Goal: Task Accomplishment & Management: Complete application form

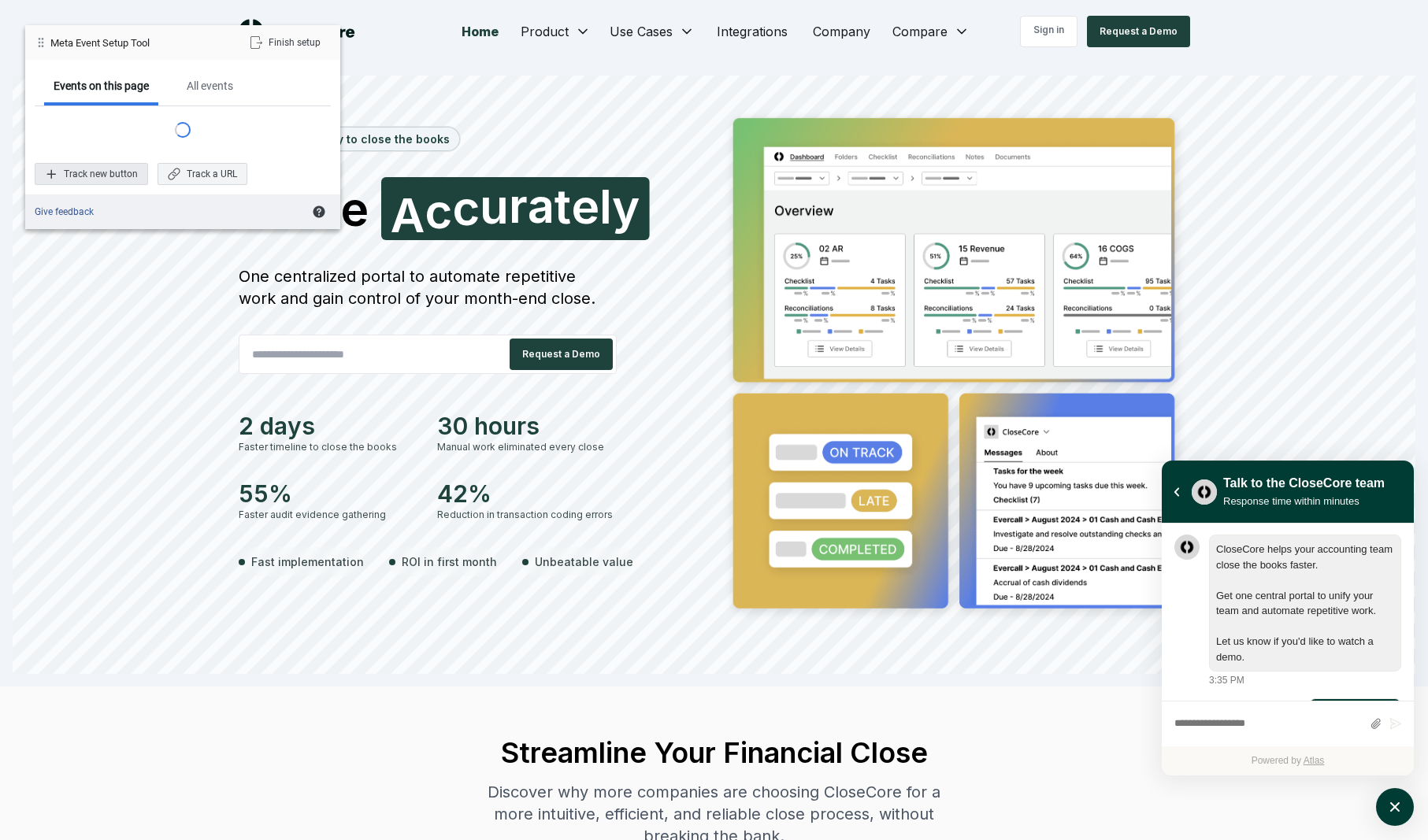
scroll to position [55, 0]
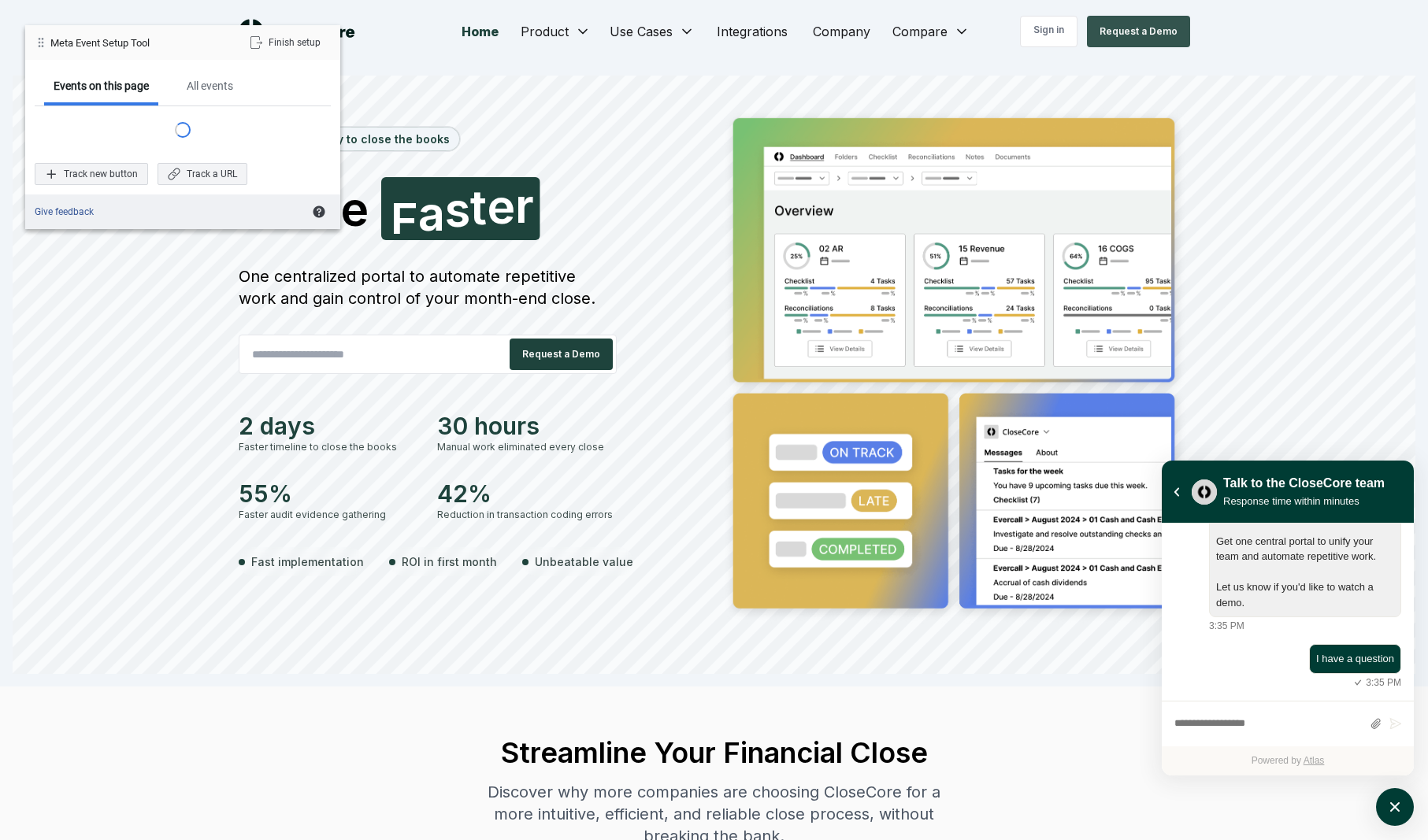
click at [1165, 38] on button "Request a Demo" at bounding box center [1138, 31] width 103 height 32
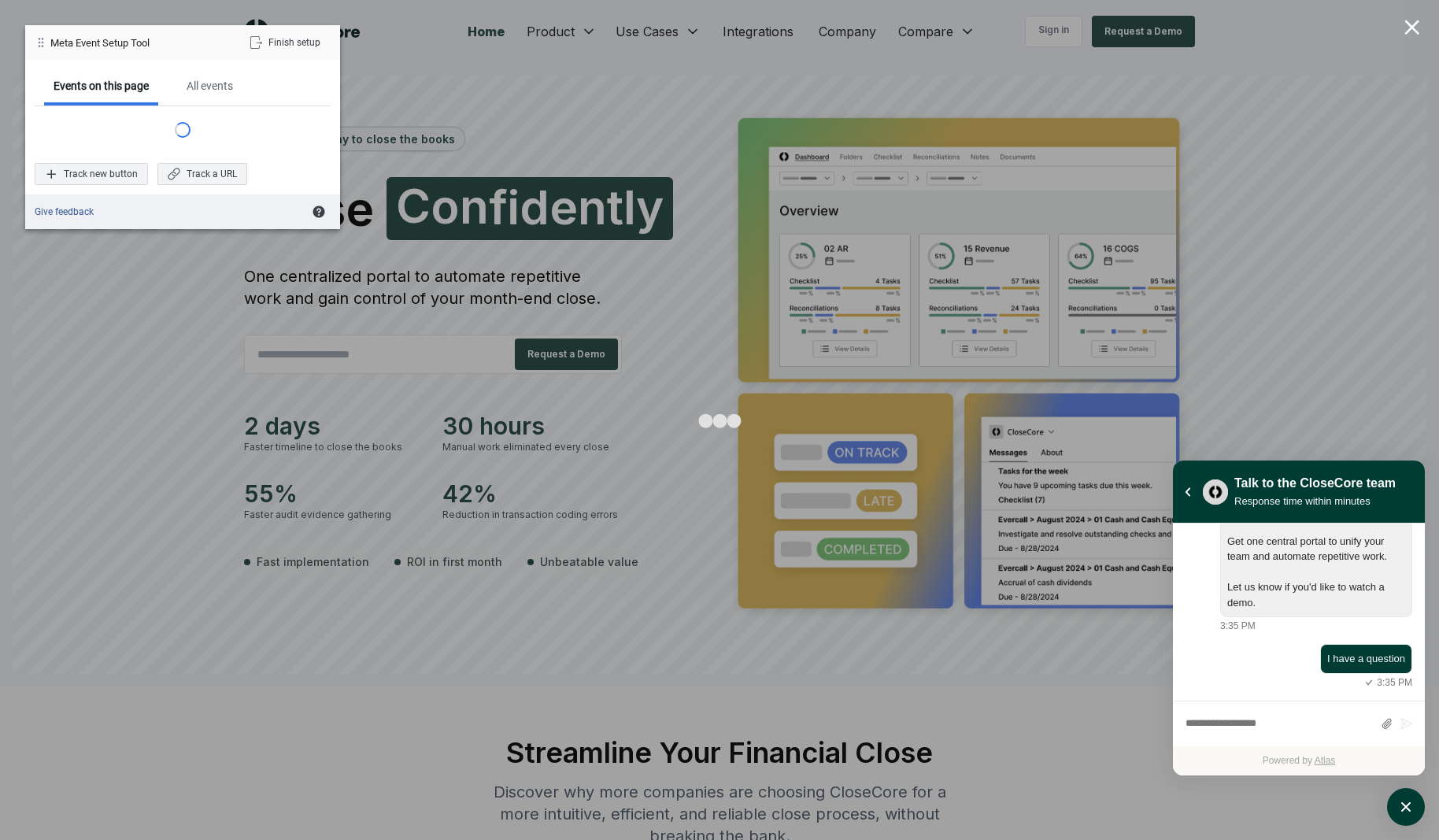
click at [1427, 134] on div at bounding box center [719, 420] width 1439 height 840
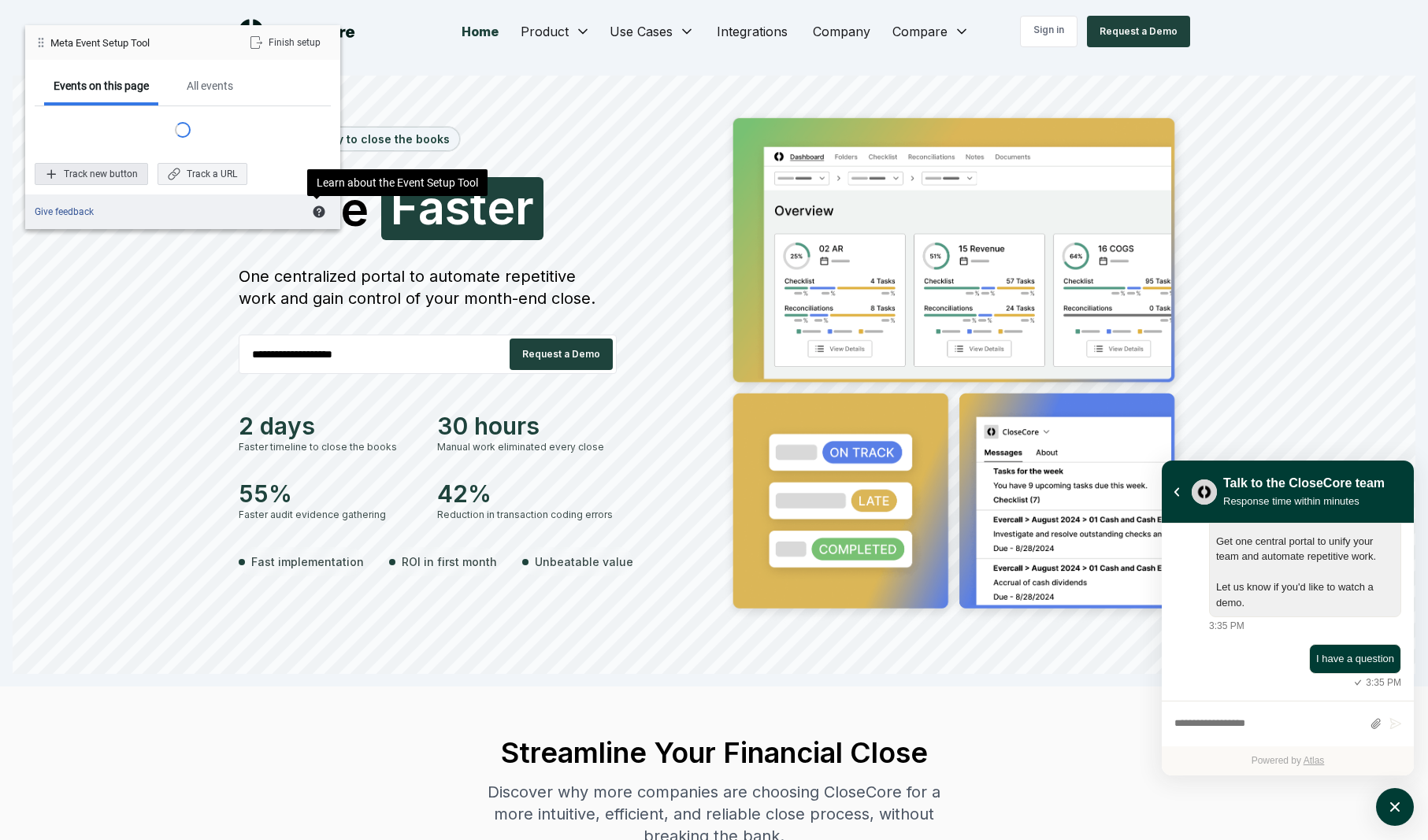
type input "**********"
click at [116, 180] on div "Track new button" at bounding box center [91, 174] width 113 height 22
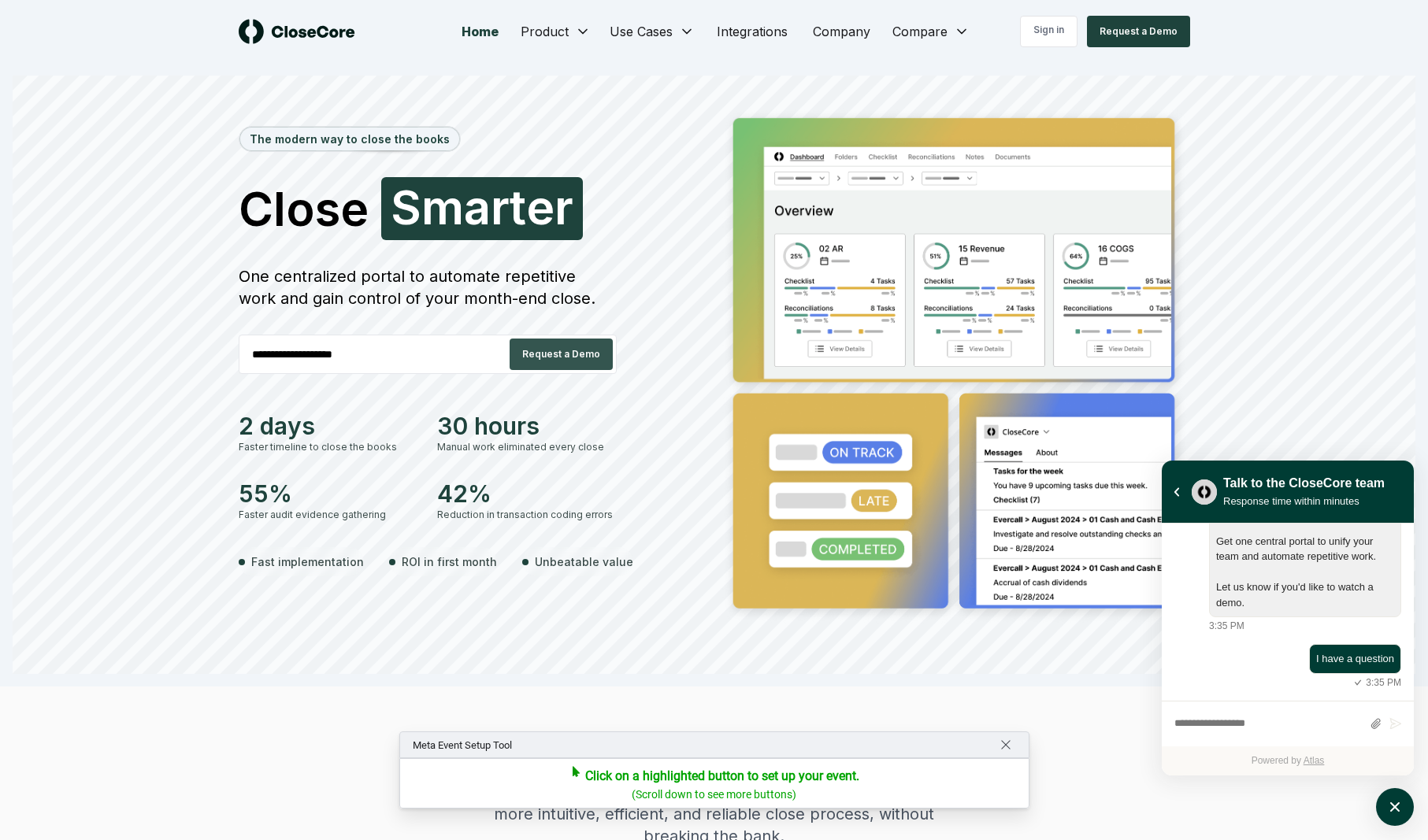
click at [544, 351] on button "Request a Demo" at bounding box center [561, 354] width 103 height 32
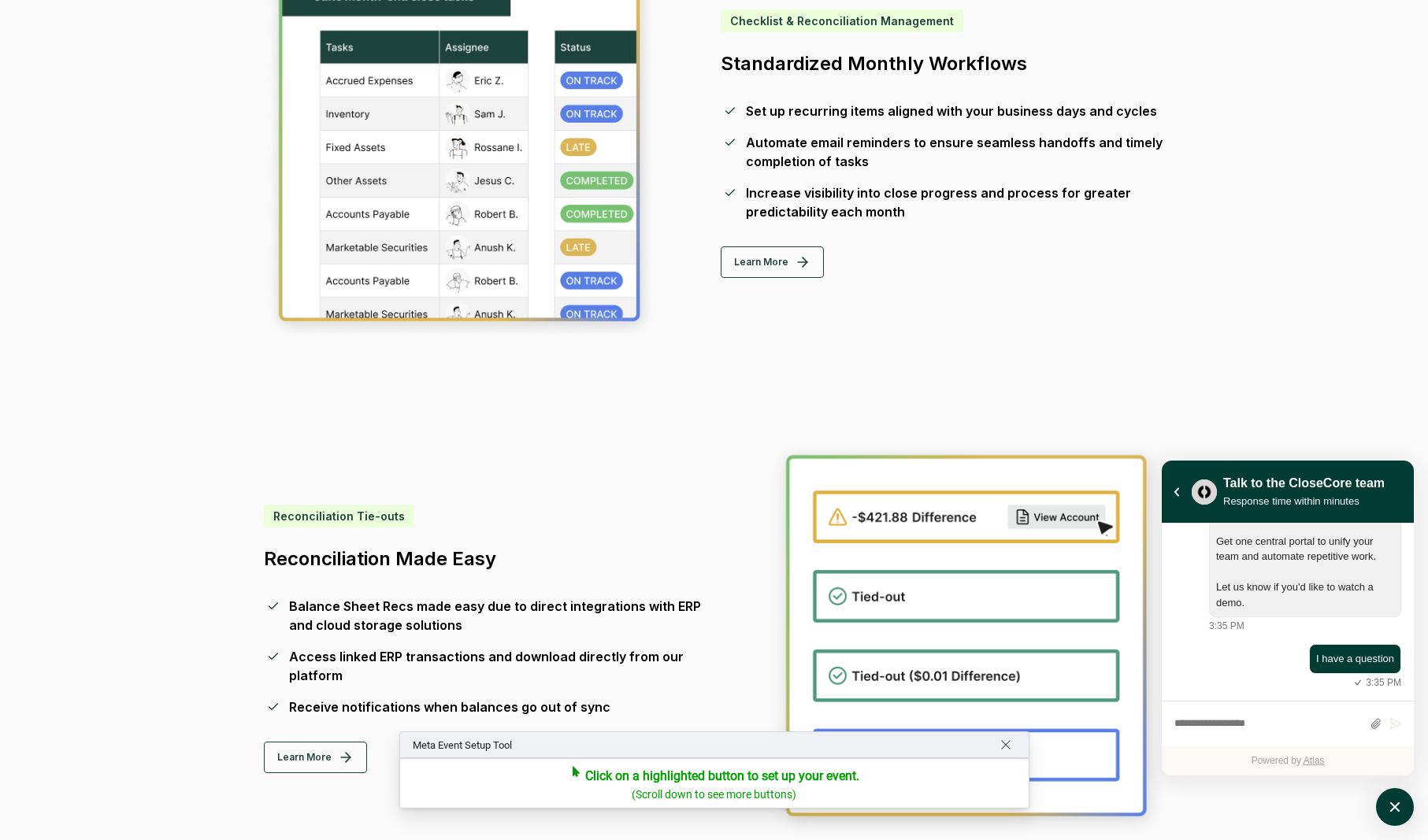
scroll to position [0, 0]
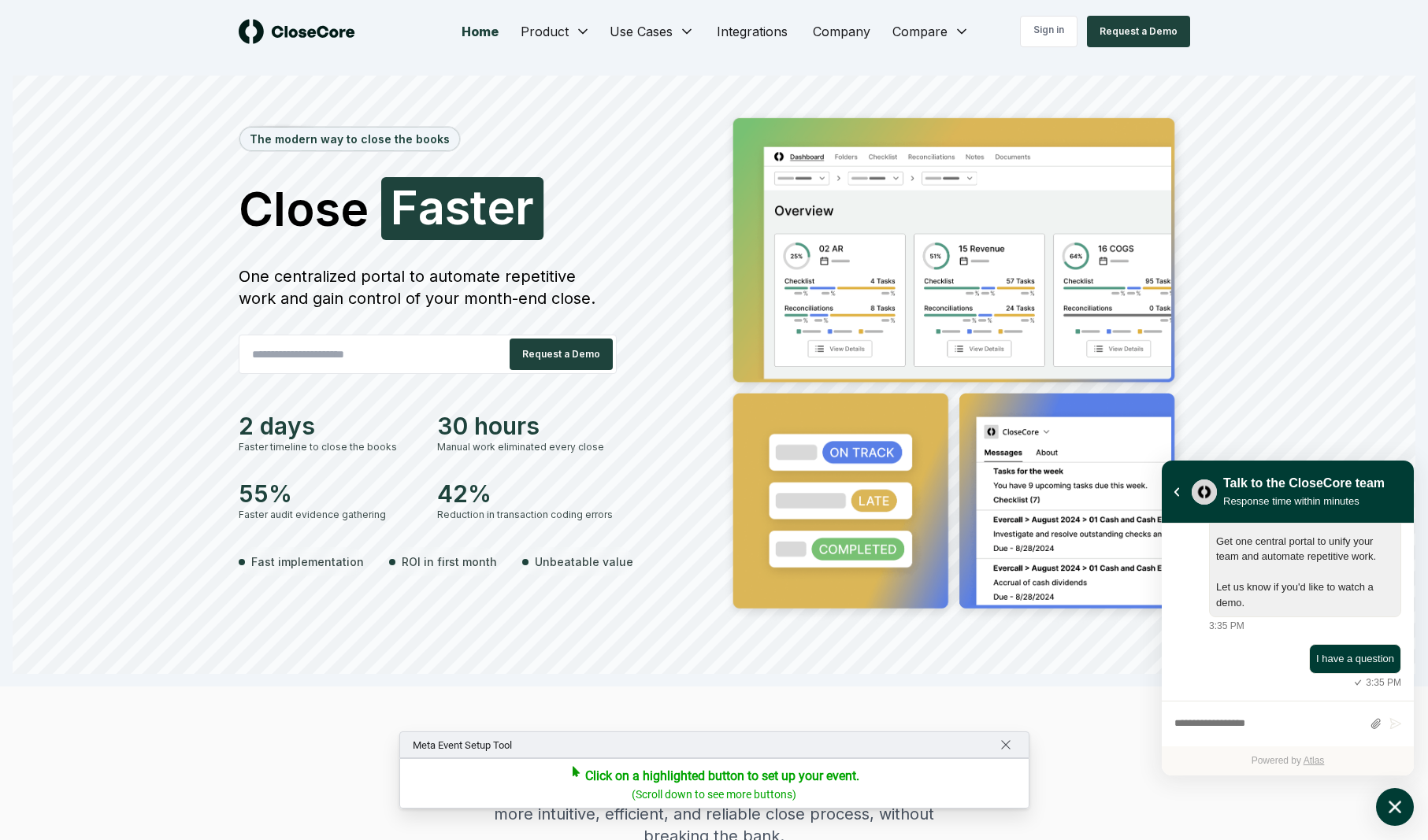
click at [1396, 804] on icon "atlas-launcher" at bounding box center [1394, 806] width 12 height 12
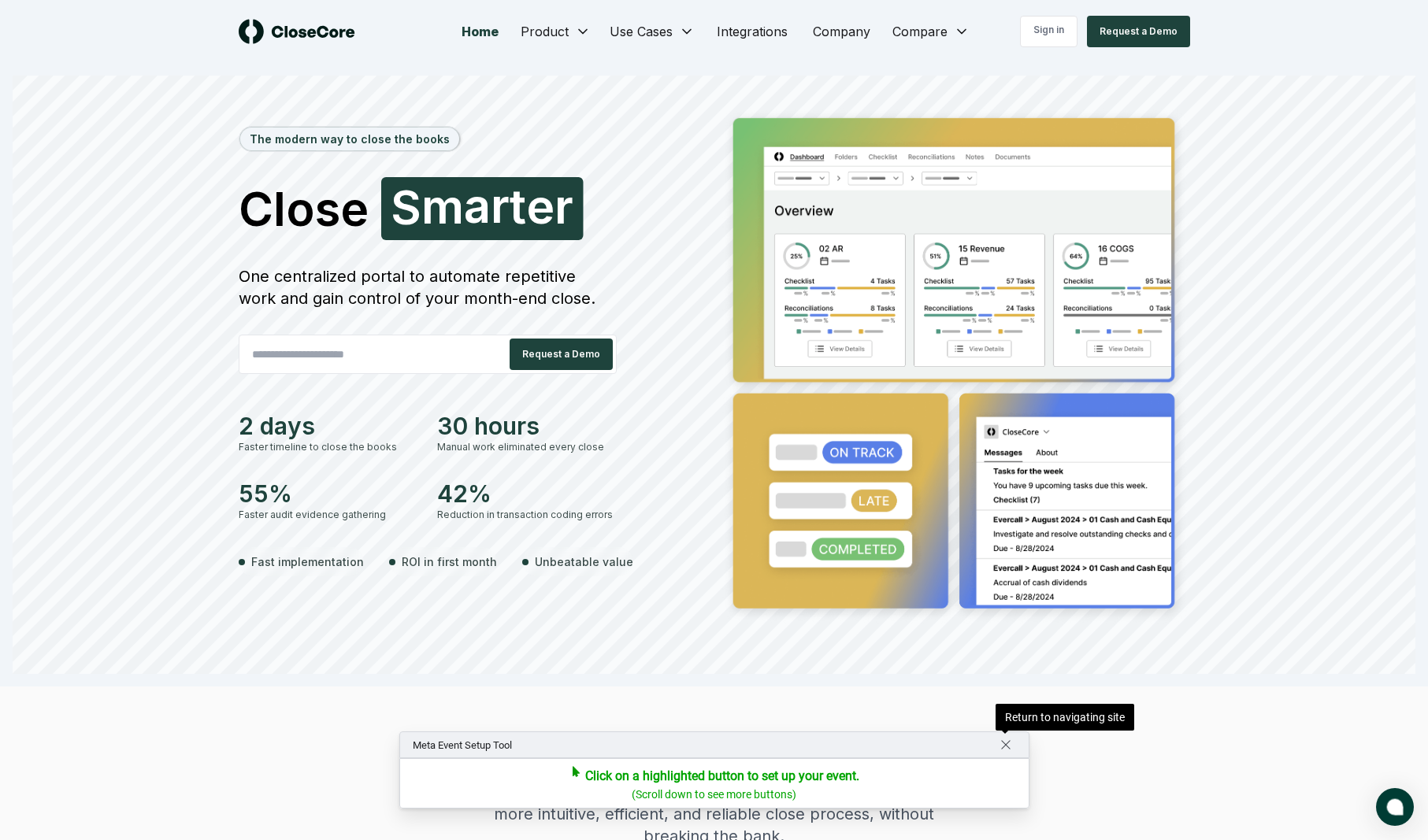
click at [838, 777] on div "Click on a highlighted button to set up your event." at bounding box center [721, 776] width 274 height 15
click at [1006, 743] on span "Return to navigating site" at bounding box center [1005, 744] width 12 height 12
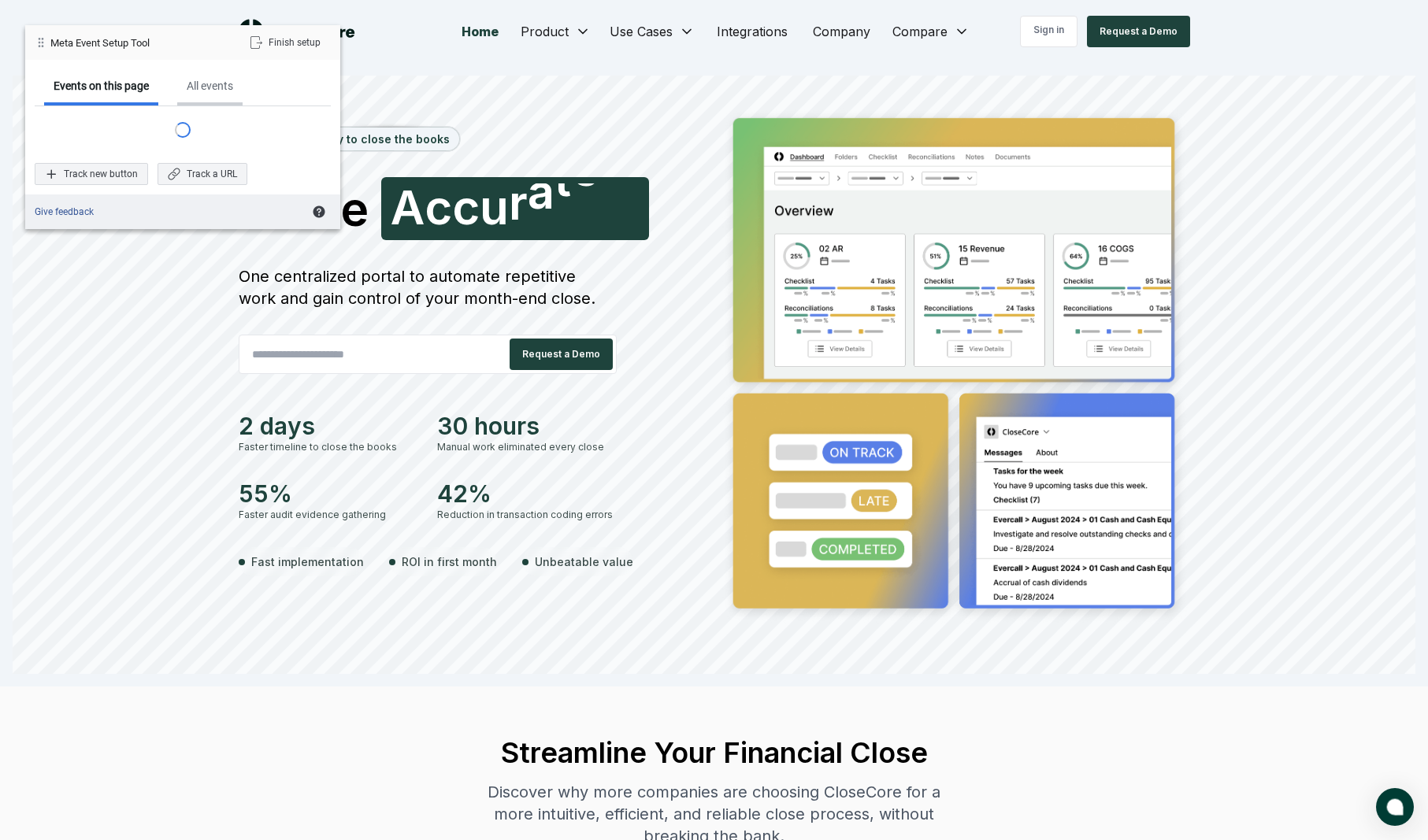
click at [233, 92] on div "All events" at bounding box center [209, 85] width 46 height 14
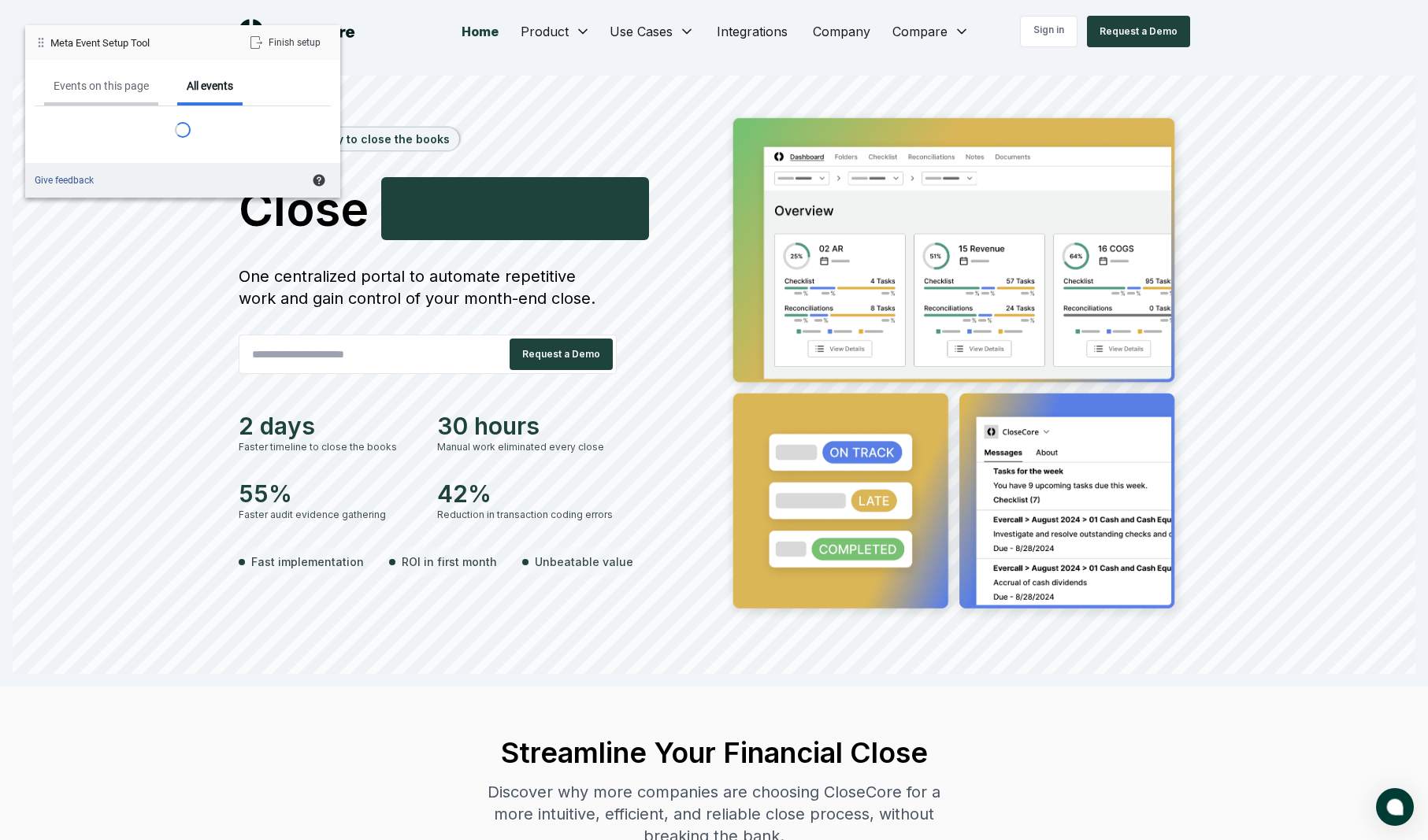
click at [152, 84] on div "Events on this page" at bounding box center [101, 87] width 114 height 36
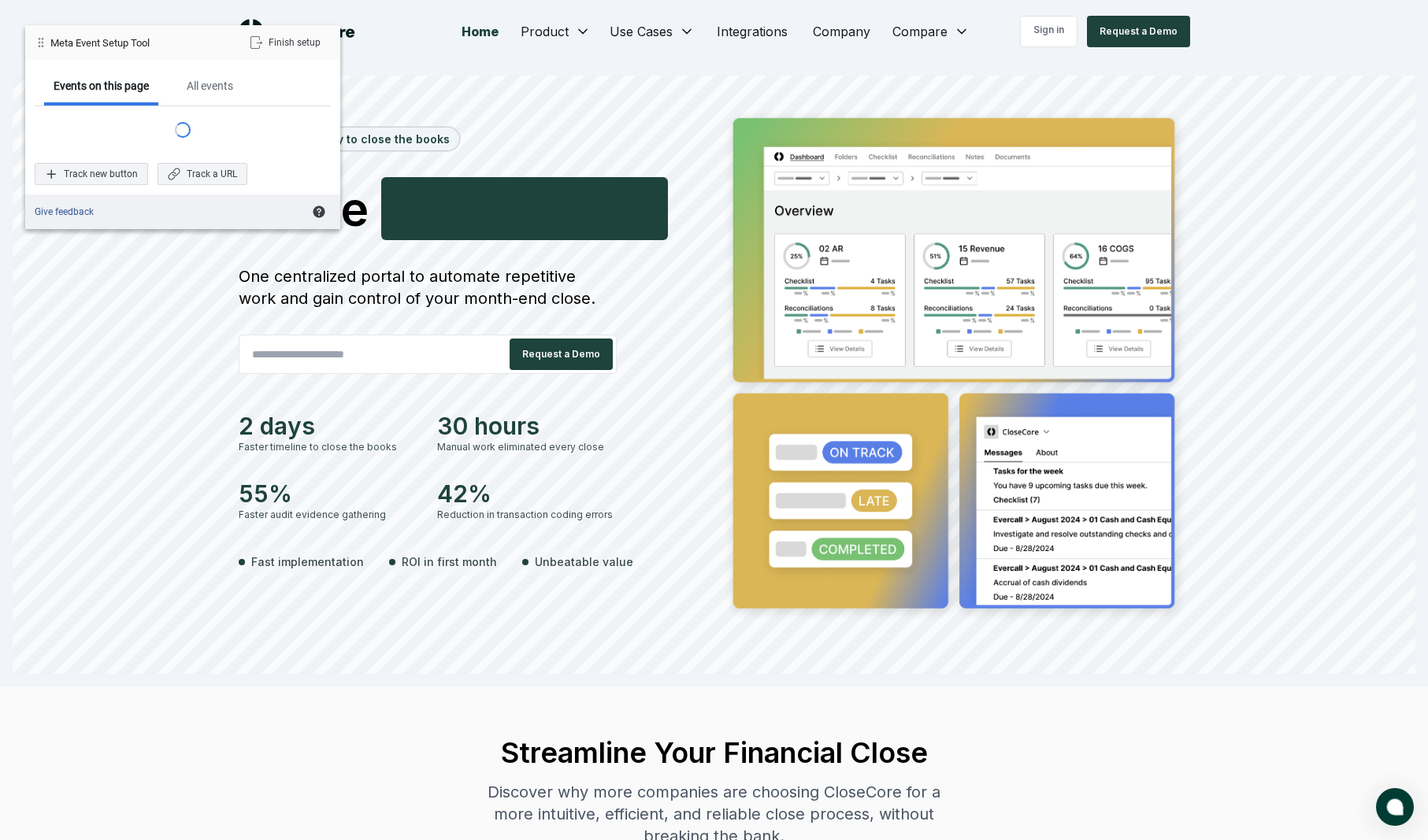
click at [50, 43] on div "Meta Event Setup Tool" at bounding box center [99, 43] width 99 height 13
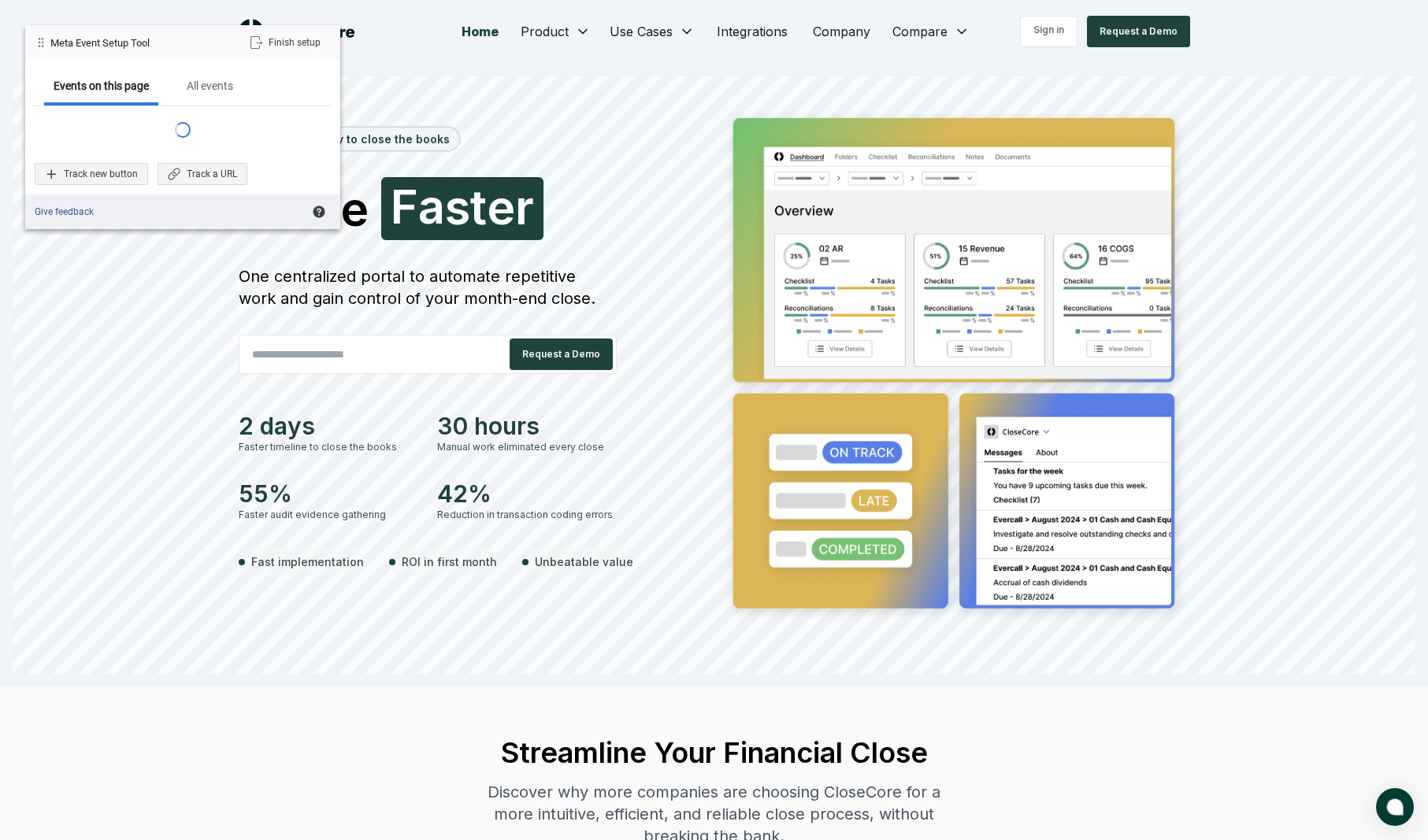
click at [43, 43] on span at bounding box center [40, 42] width 12 height 12
click at [221, 64] on div "Events on this page All events Track new button Track a URL" at bounding box center [182, 127] width 315 height 134
click at [226, 91] on div "All events" at bounding box center [209, 85] width 46 height 14
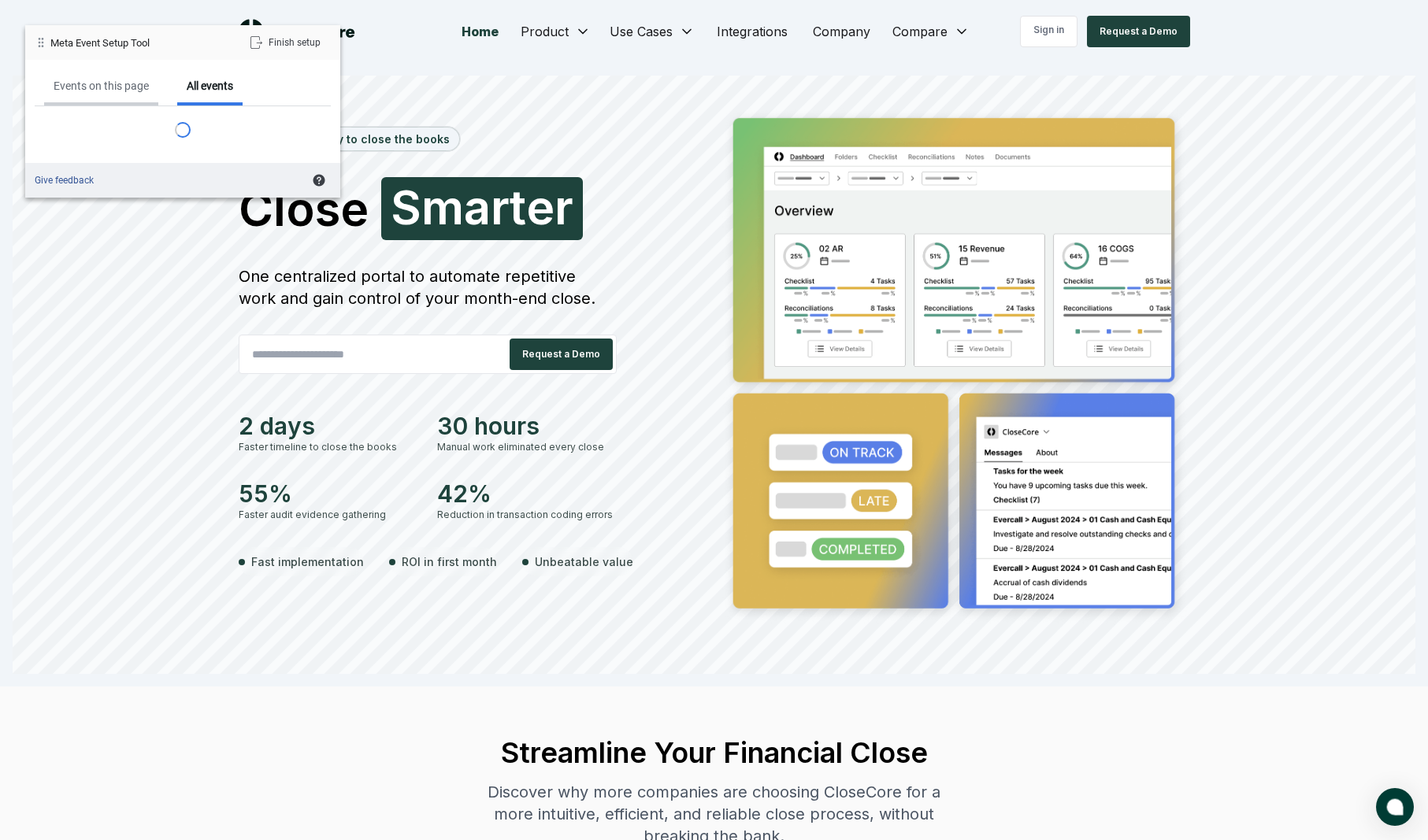
click at [128, 99] on div "Events on this page" at bounding box center [101, 87] width 114 height 36
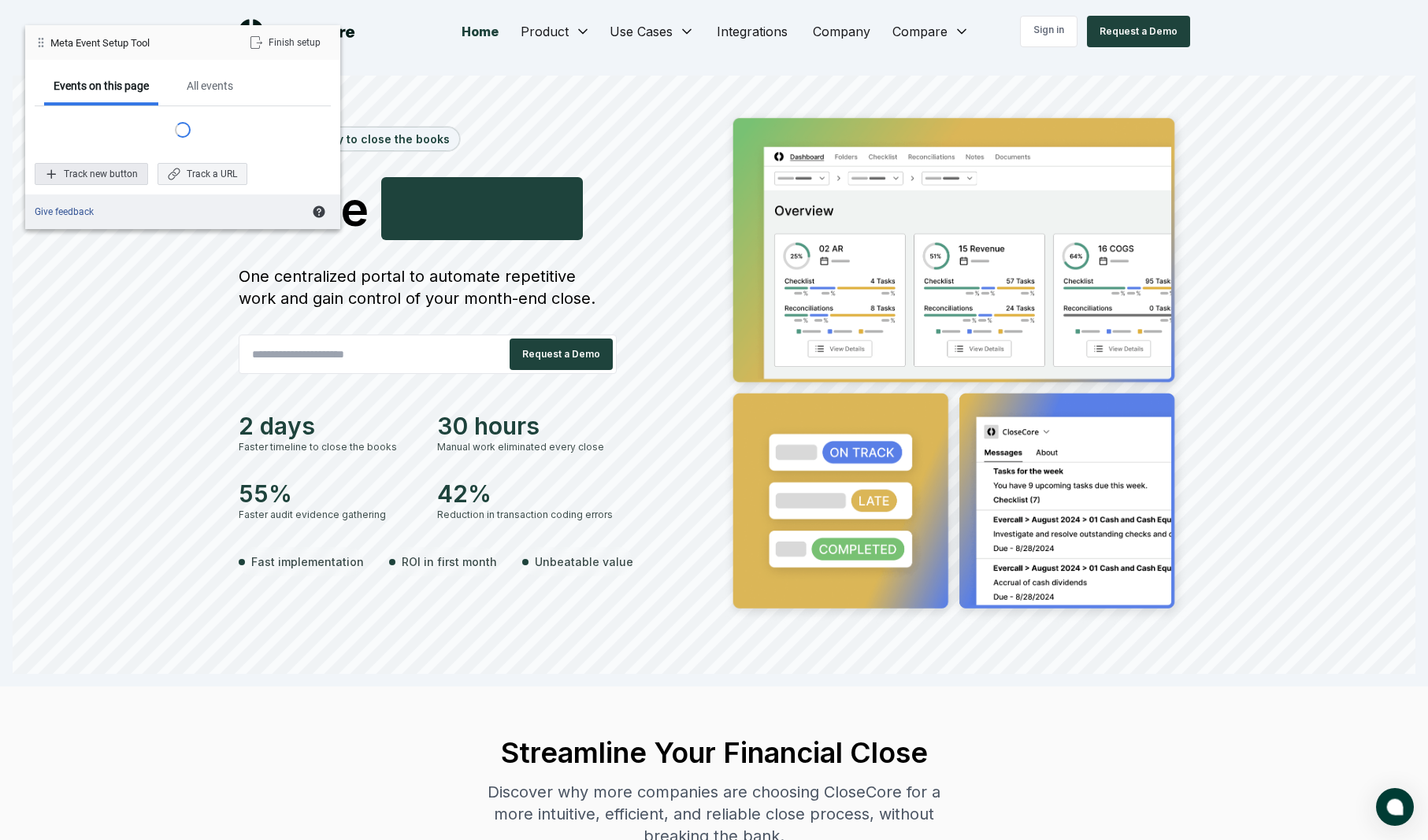
click at [100, 169] on div "Track new button" at bounding box center [91, 174] width 113 height 22
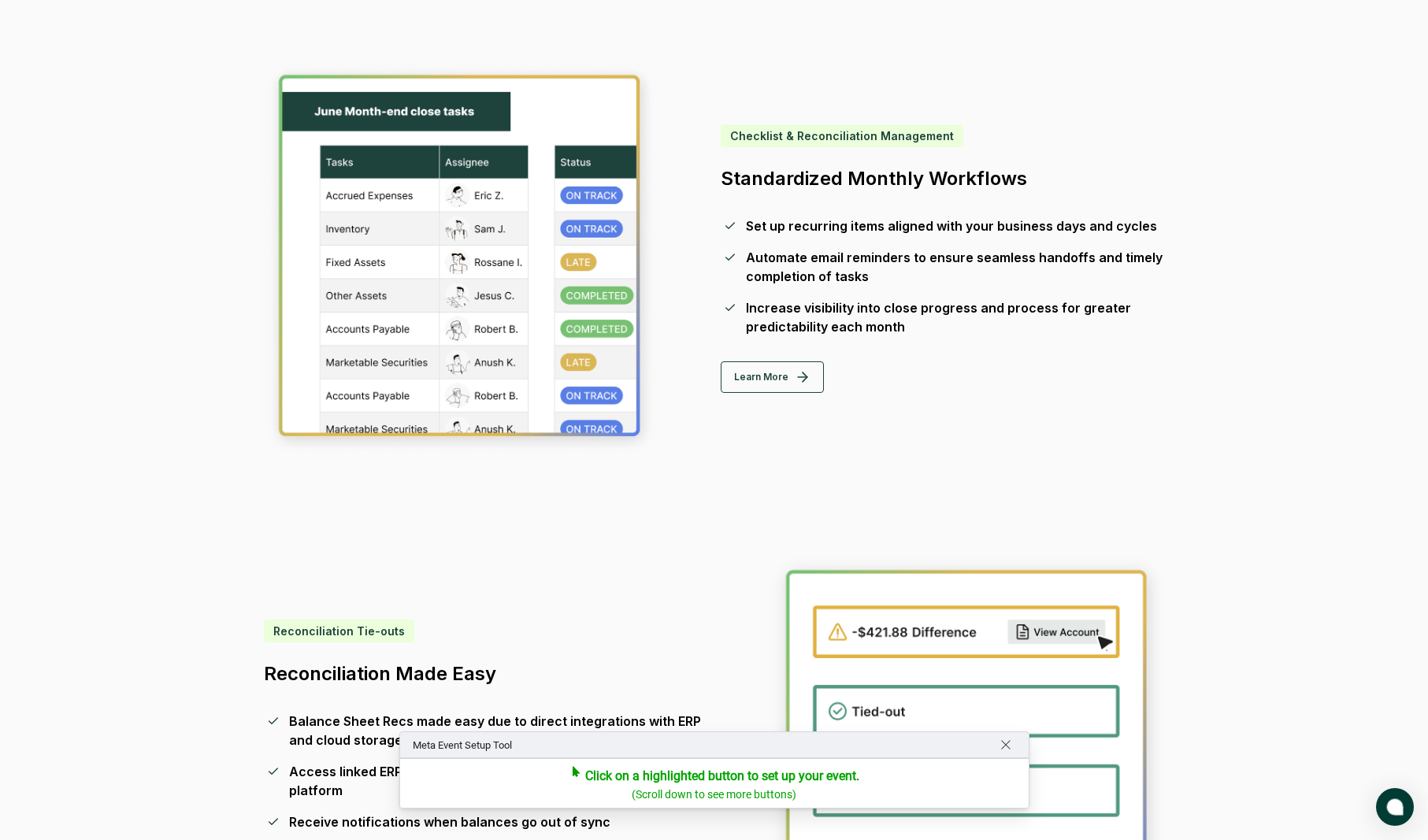
scroll to position [3516, 0]
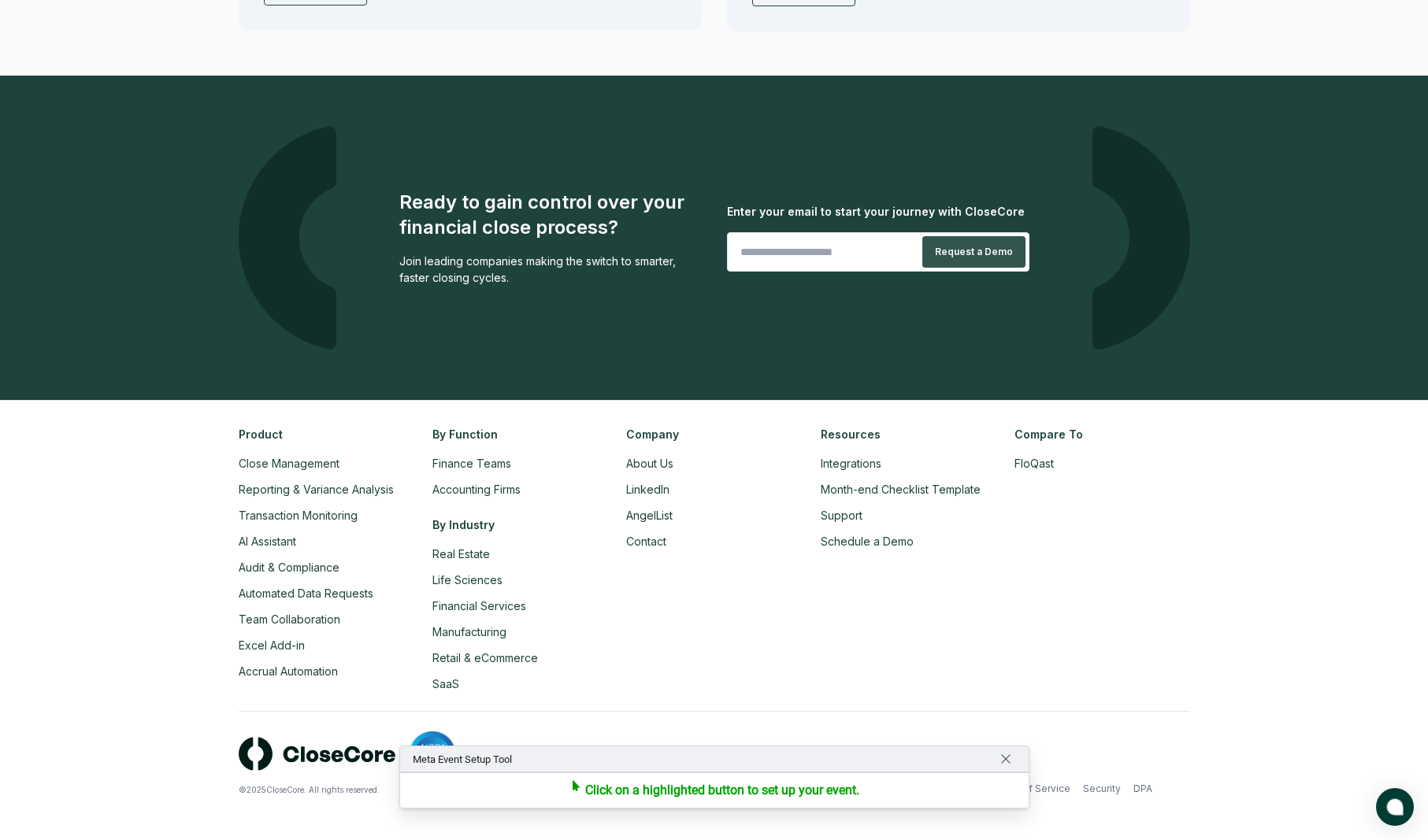
click at [945, 256] on button "Request a Demo" at bounding box center [973, 252] width 103 height 32
click at [832, 253] on input "email" at bounding box center [818, 252] width 182 height 32
type input "**********"
click at [935, 251] on button "Request a Demo" at bounding box center [973, 252] width 103 height 32
click at [1004, 756] on span "Return to navigating site" at bounding box center [1005, 758] width 12 height 12
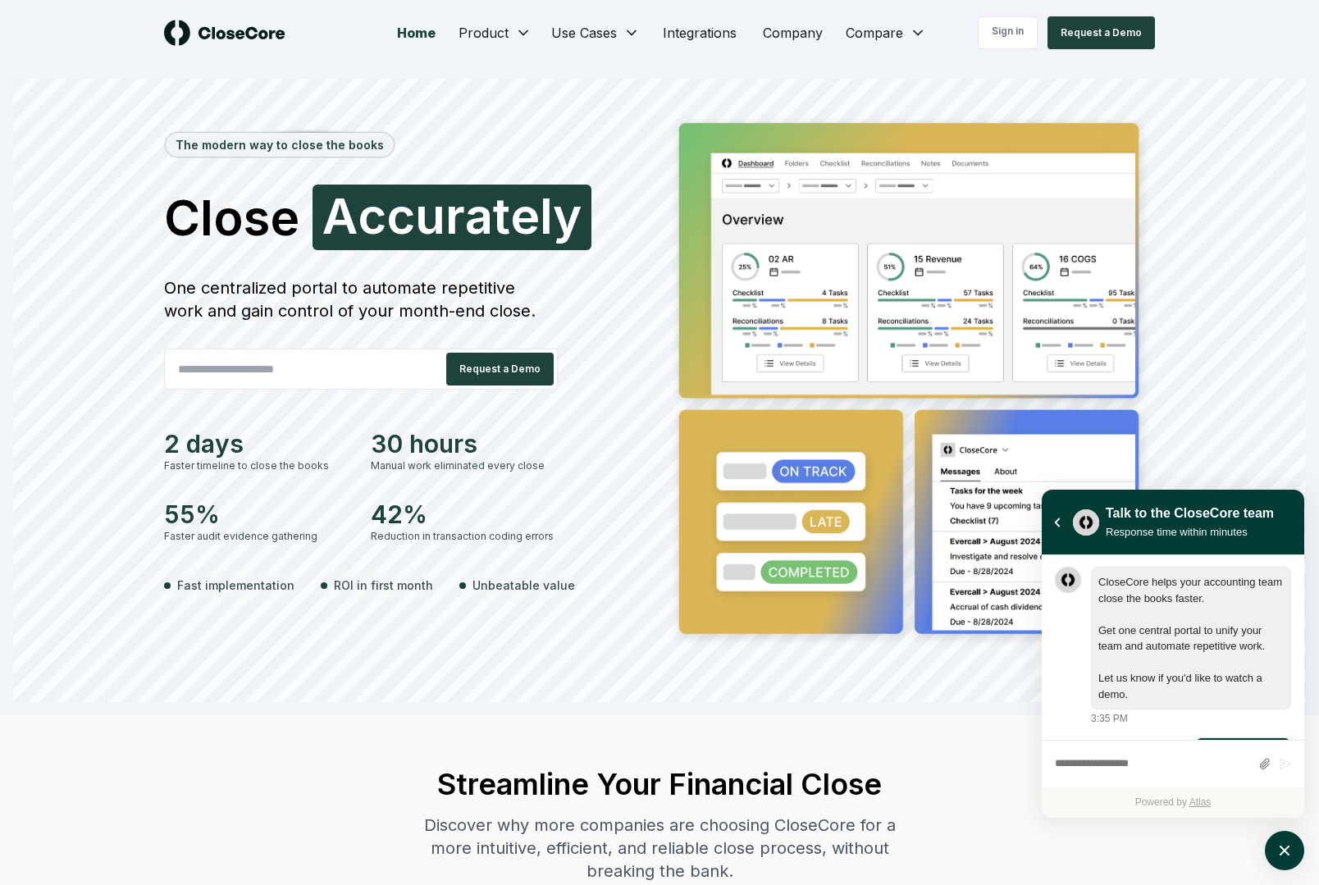
scroll to position [57, 0]
